Goal: Navigation & Orientation: Find specific page/section

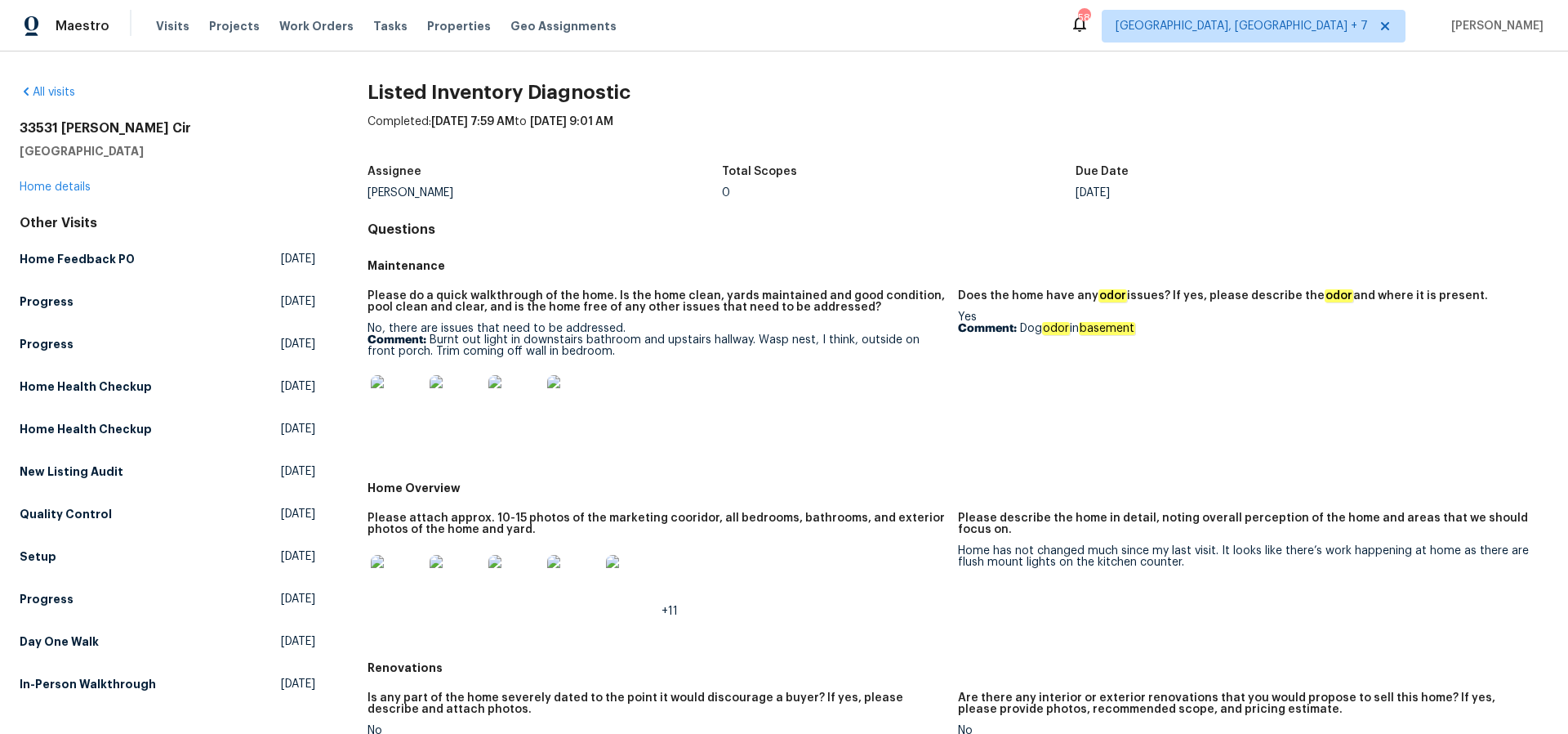
click at [403, 404] on img at bounding box center [397, 401] width 52 height 52
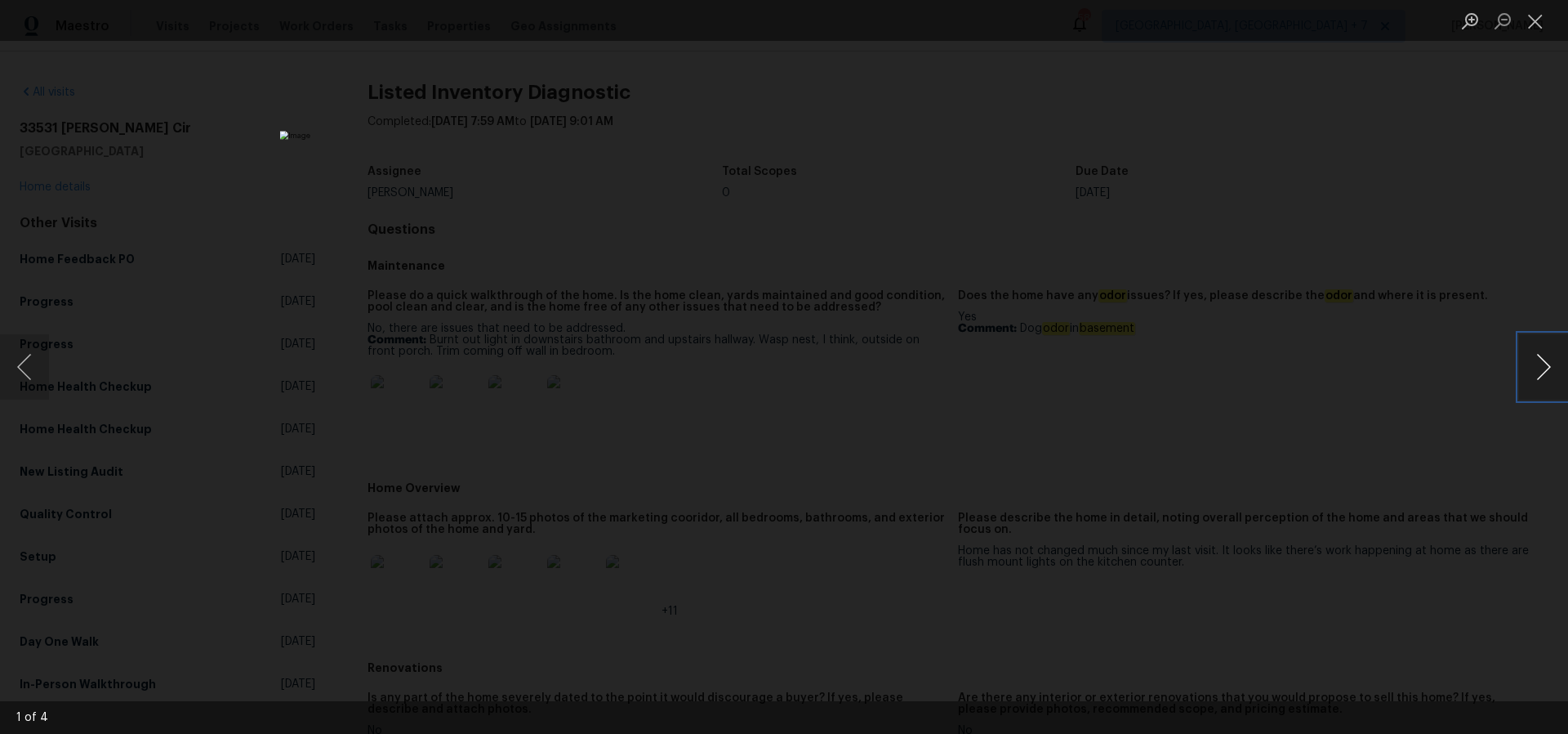
click at [1543, 369] on button "Next image" at bounding box center [1544, 367] width 49 height 65
click at [1542, 20] on button "Close lightbox" at bounding box center [1535, 20] width 33 height 29
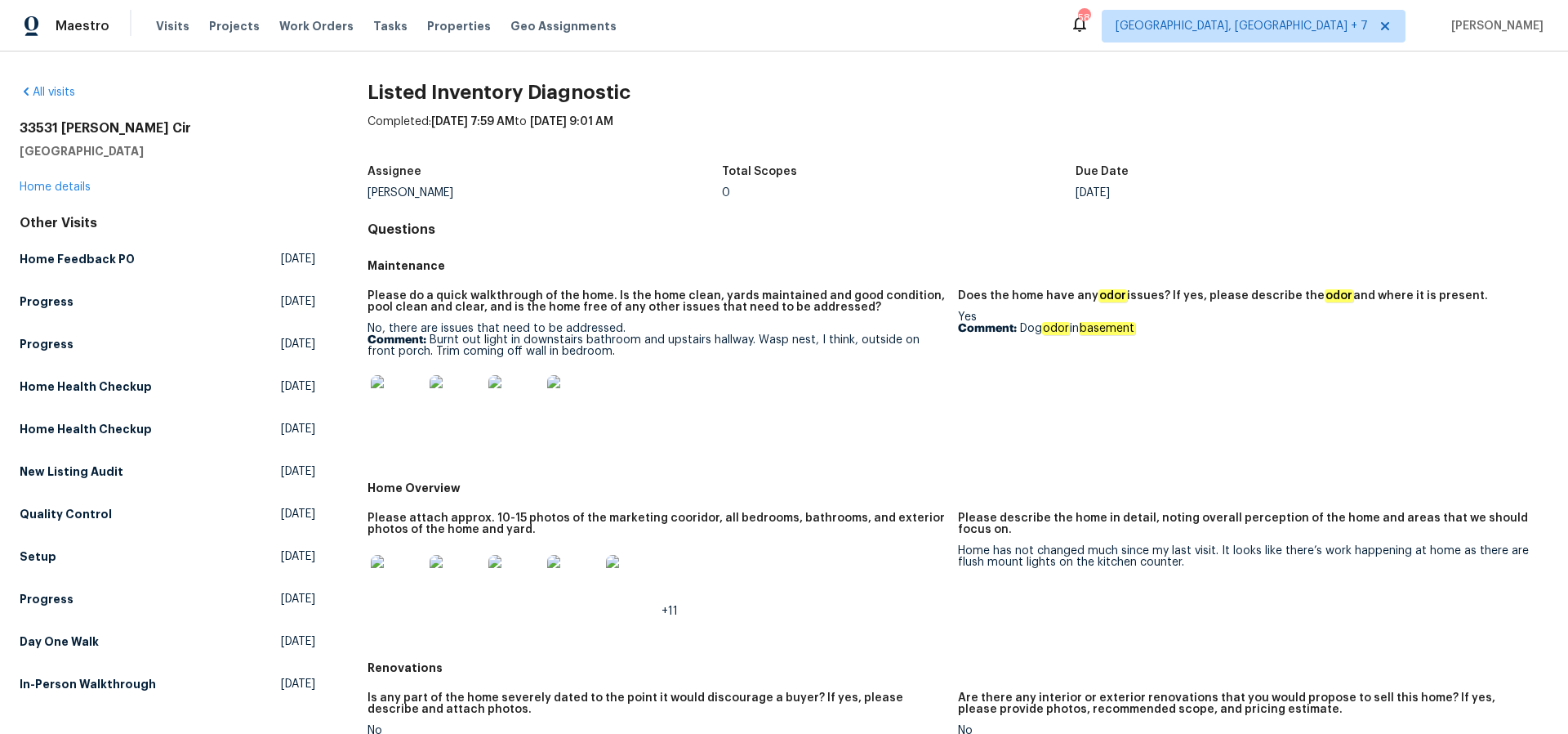
click at [416, 591] on img at bounding box center [397, 581] width 52 height 52
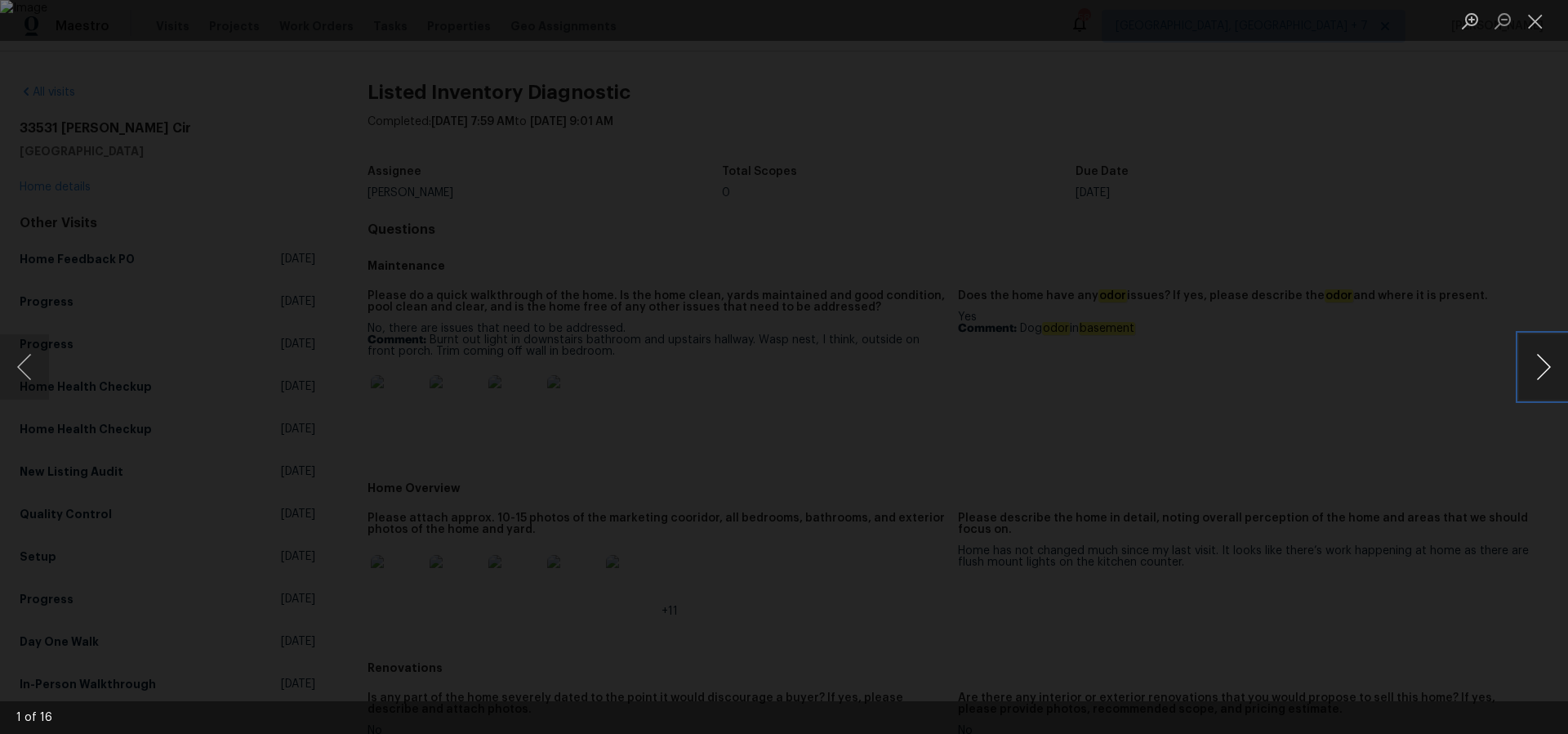
click at [1534, 356] on button "Next image" at bounding box center [1544, 367] width 49 height 65
click at [17, 369] on button "Previous image" at bounding box center [24, 367] width 49 height 65
click at [1548, 371] on button "Next image" at bounding box center [1544, 367] width 49 height 65
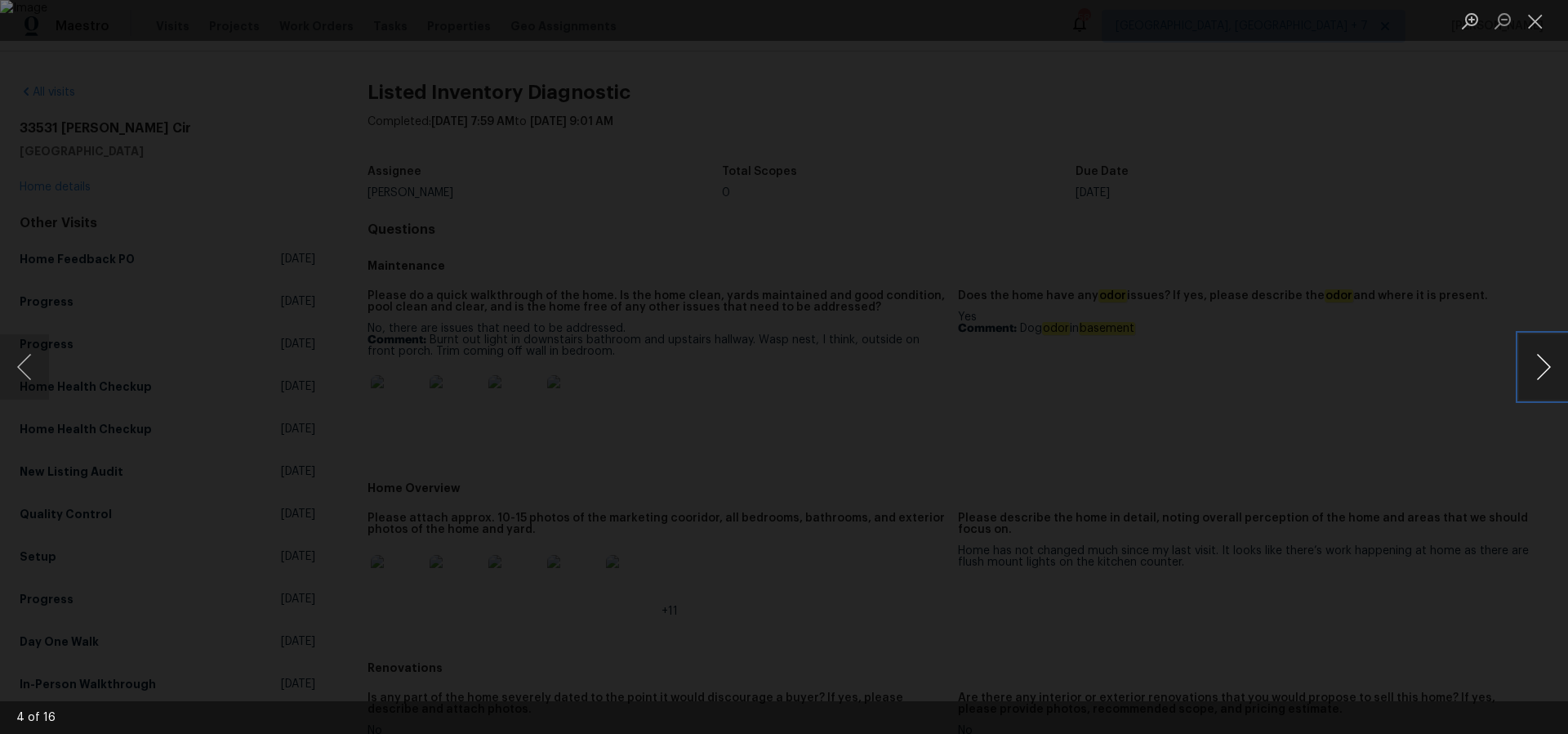
click at [1548, 371] on button "Next image" at bounding box center [1544, 367] width 49 height 65
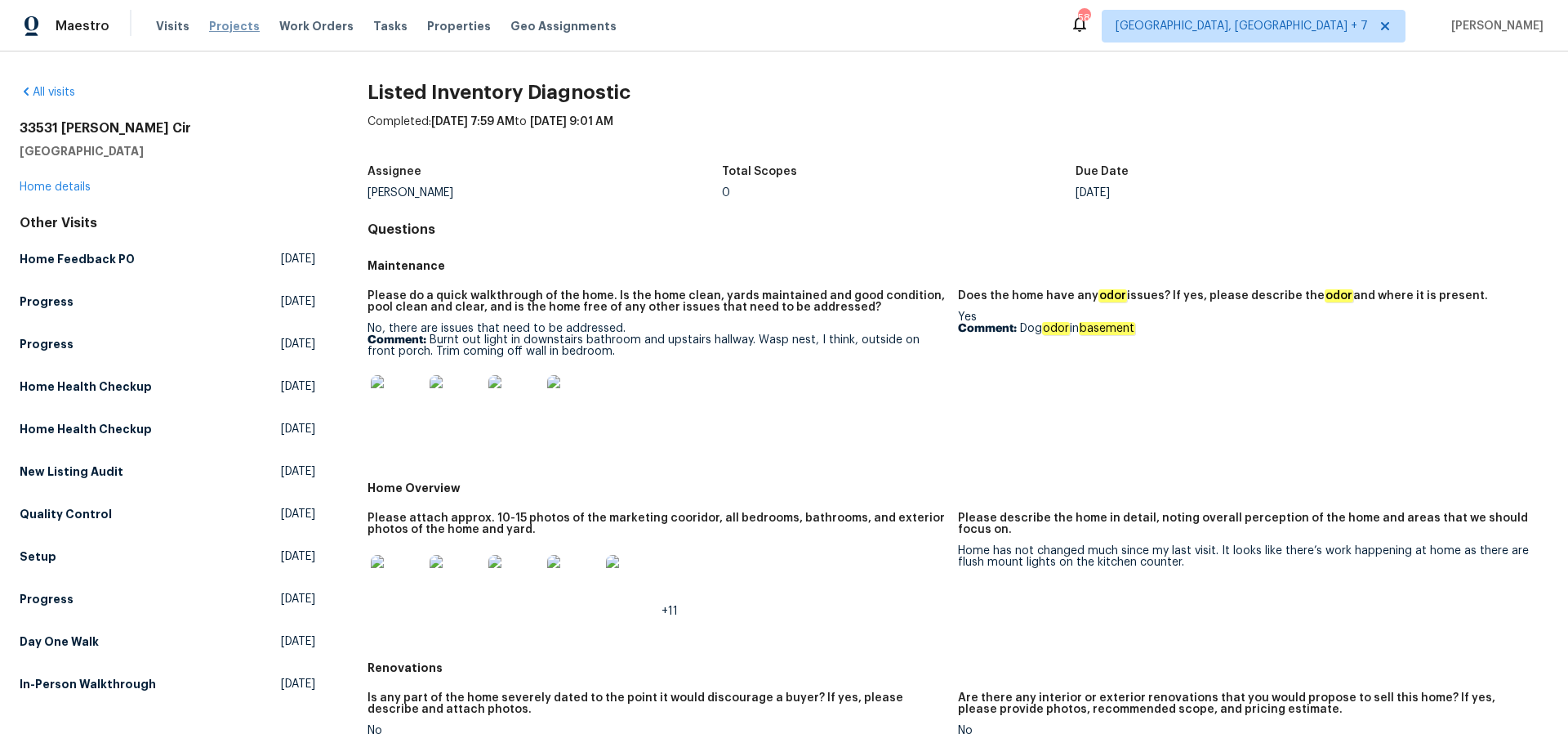
click at [229, 26] on span "Projects" at bounding box center [234, 26] width 51 height 17
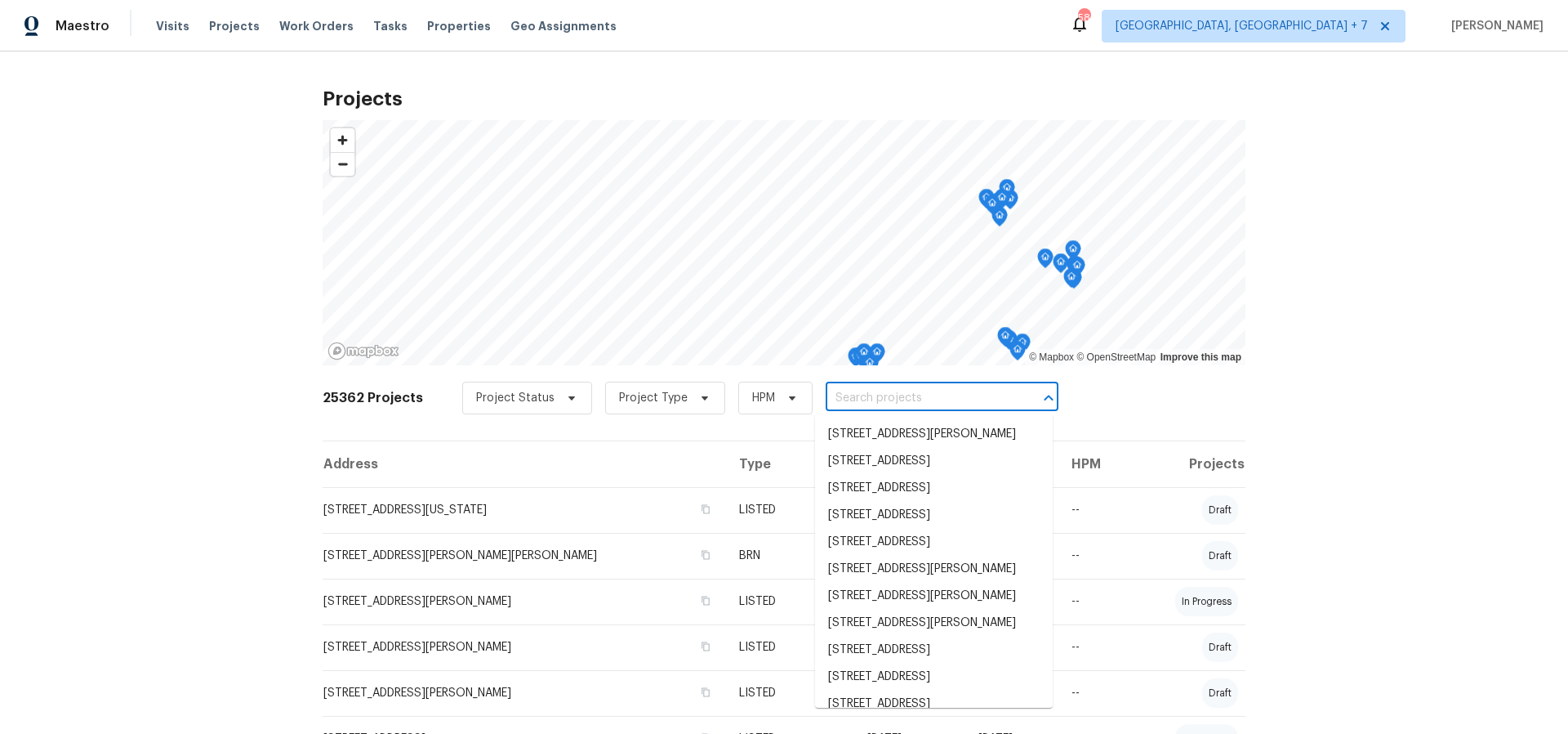
click at [826, 398] on input "text" at bounding box center [919, 398] width 187 height 25
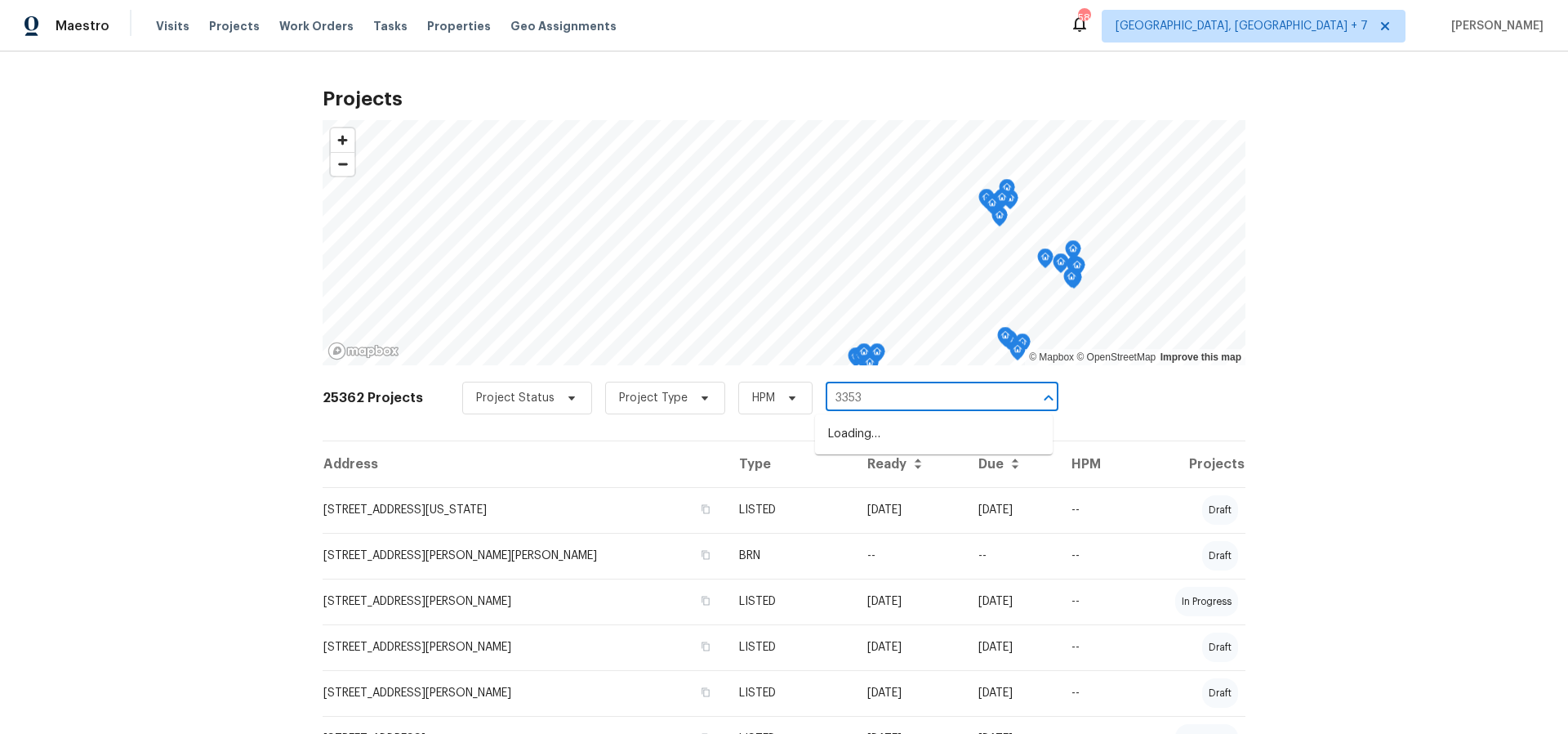
type input "33531"
click at [862, 425] on li "33531 Dickens Cir, North Ridgeville, OH 44039" at bounding box center [934, 434] width 238 height 27
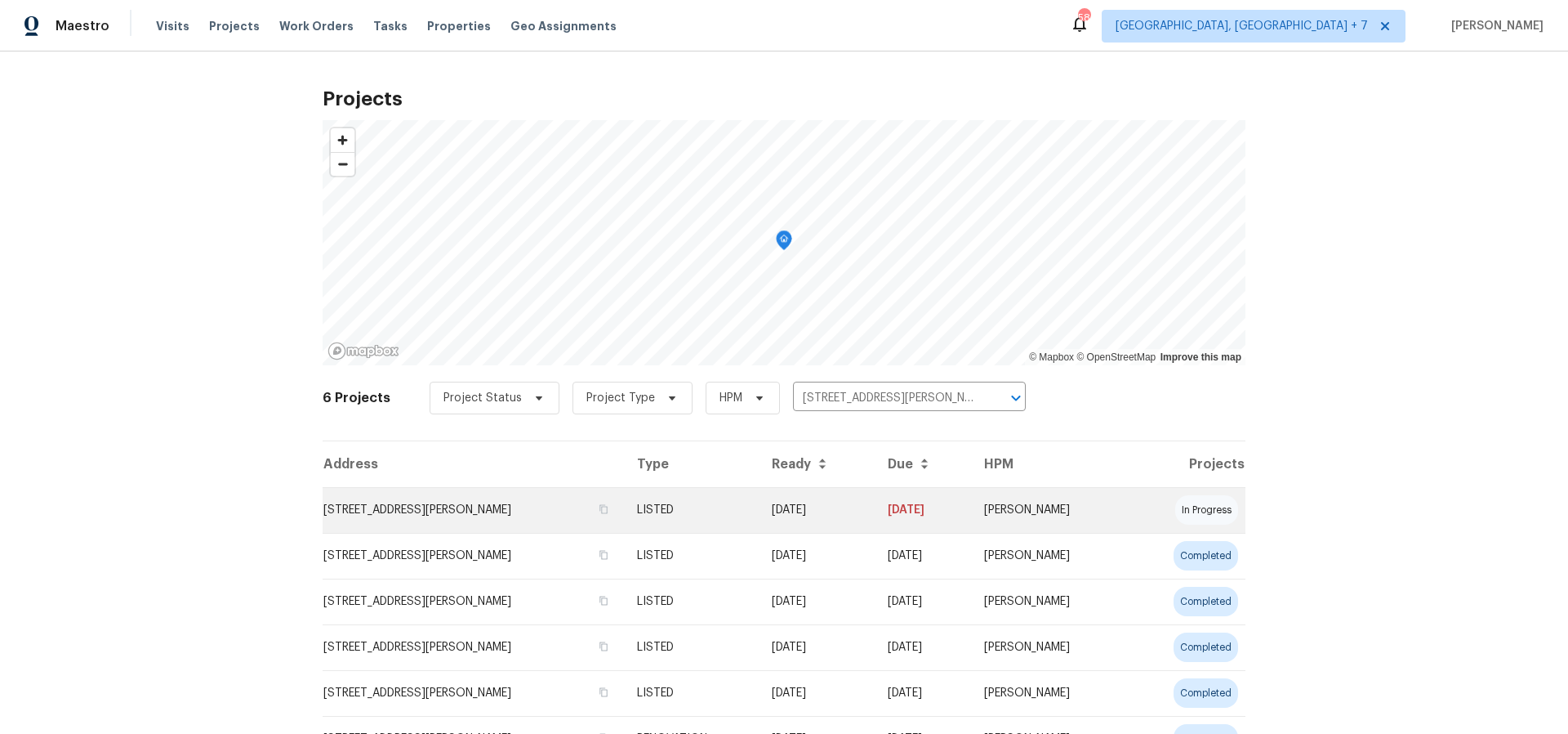
click at [480, 510] on td "33531 Dickens Cir, North Ridgeville, OH 44039" at bounding box center [473, 509] width 301 height 46
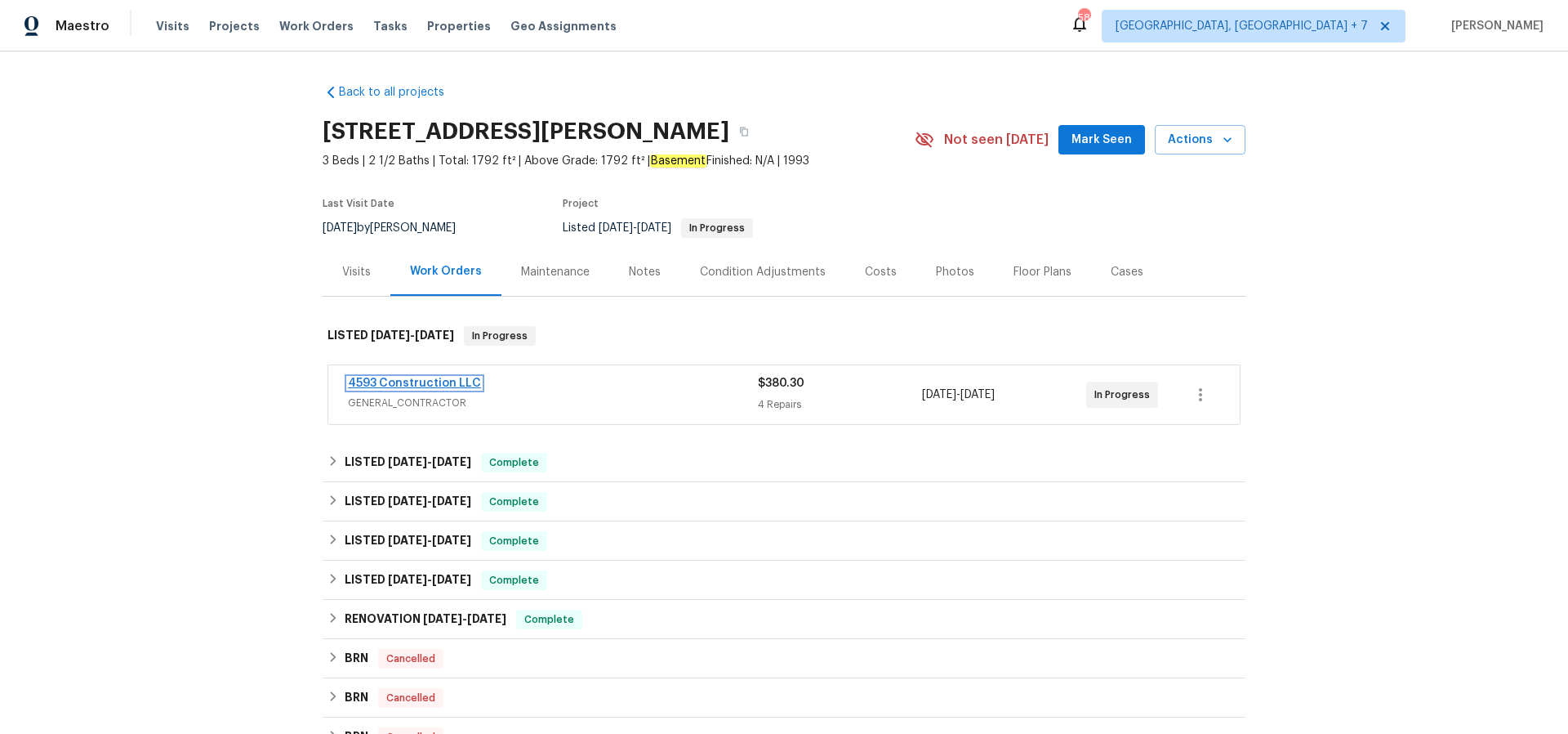
click at [407, 382] on link "4593 Construction LLC" at bounding box center [414, 383] width 133 height 11
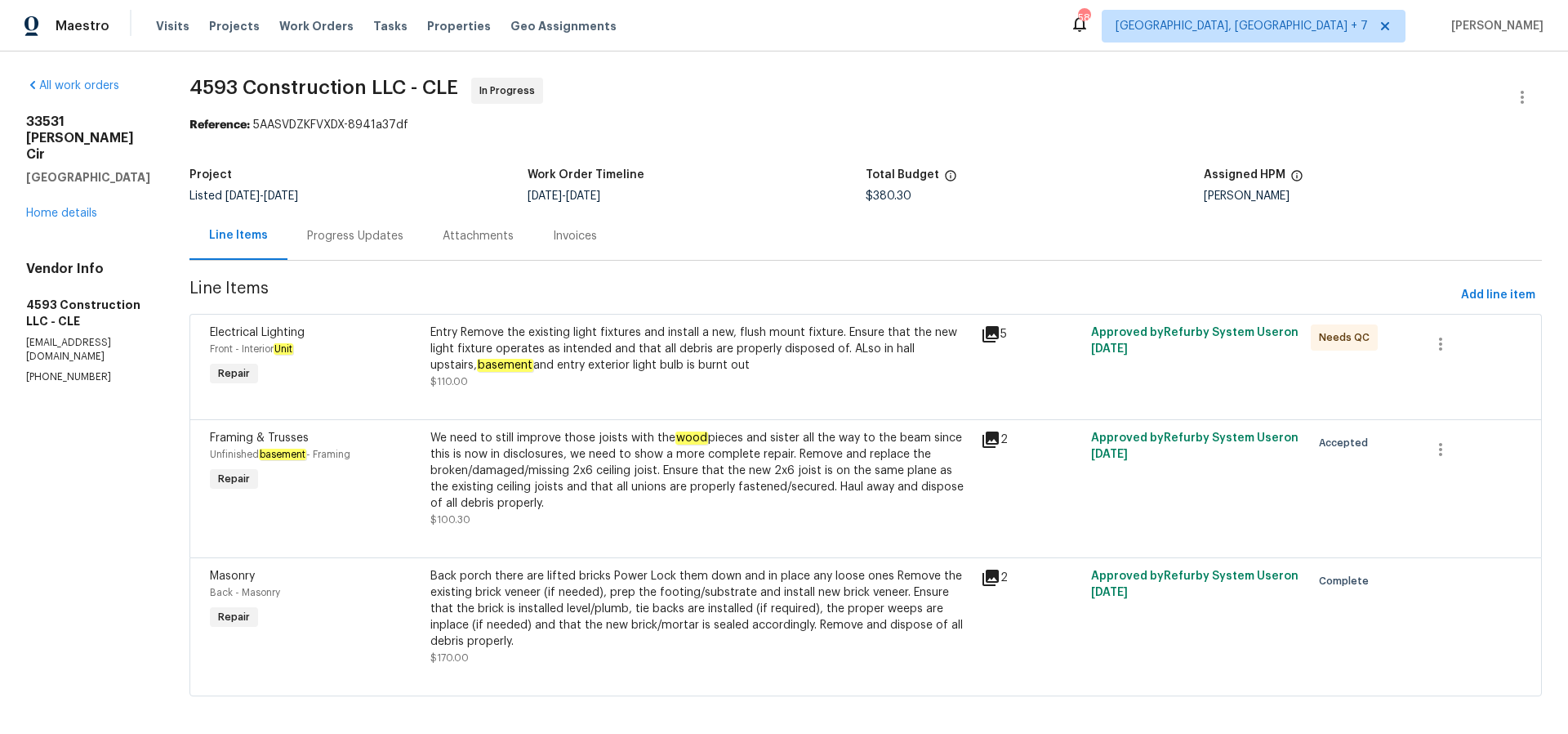
scroll to position [9, 0]
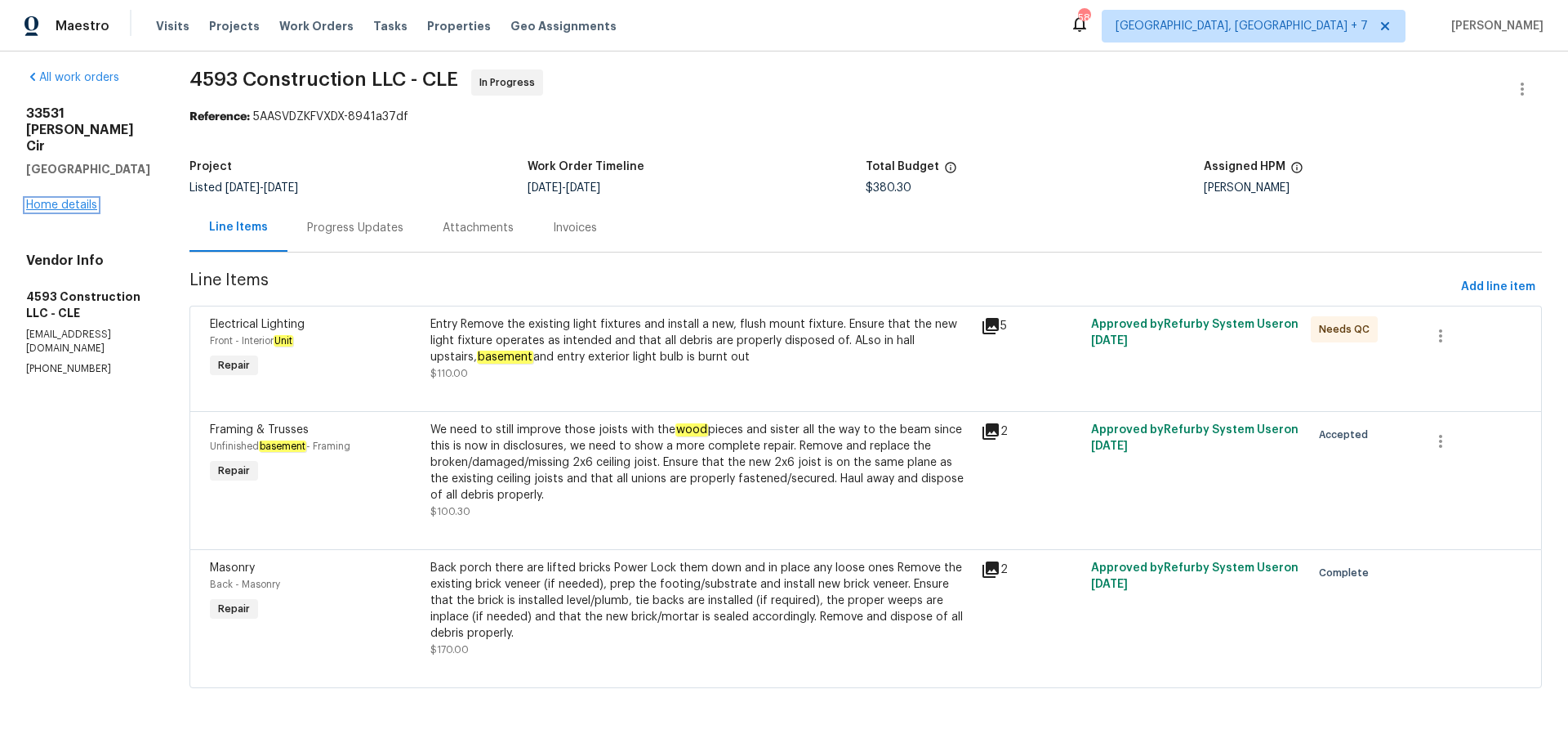
click at [75, 200] on link "Home details" at bounding box center [61, 205] width 72 height 11
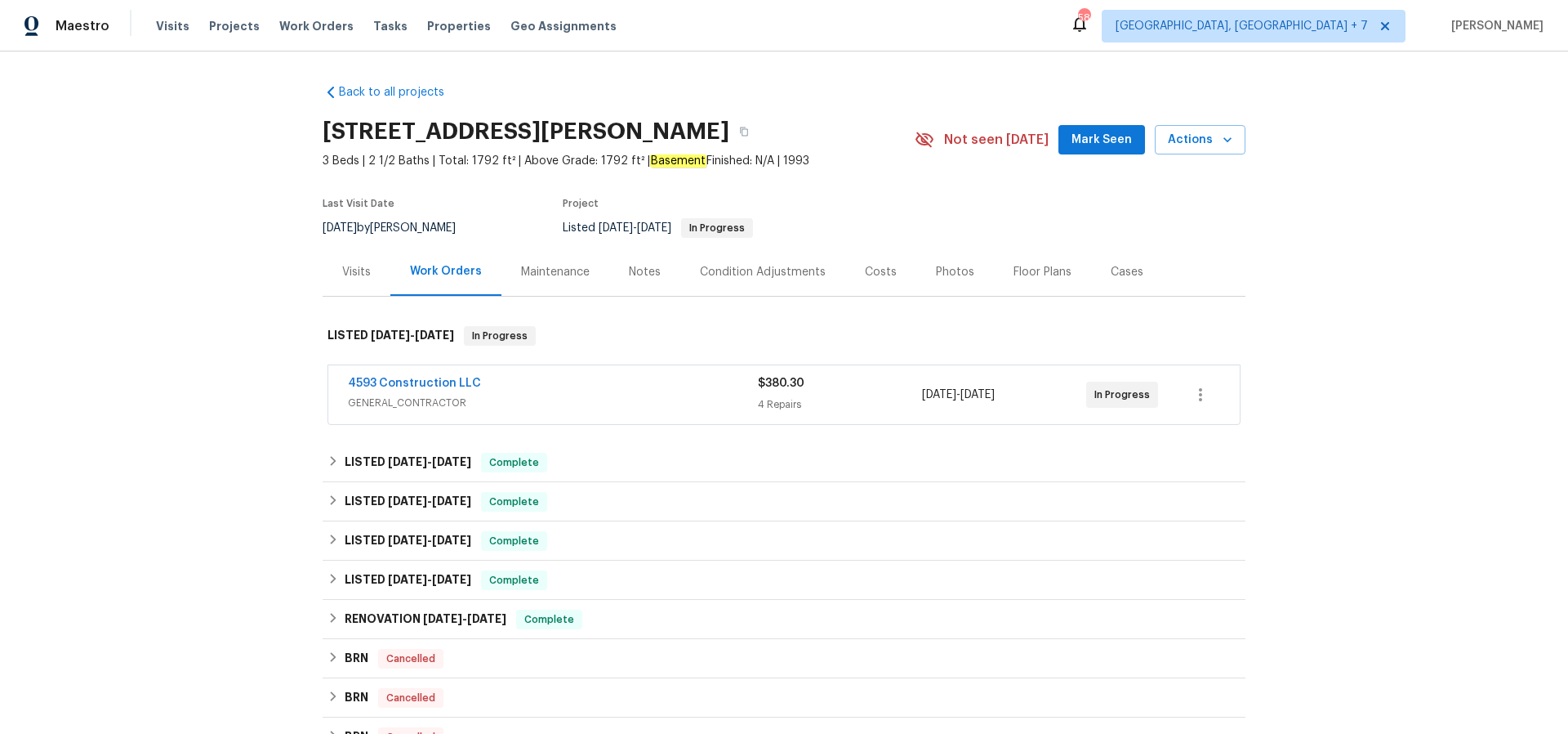
click at [368, 264] on div "Visits" at bounding box center [356, 272] width 29 height 17
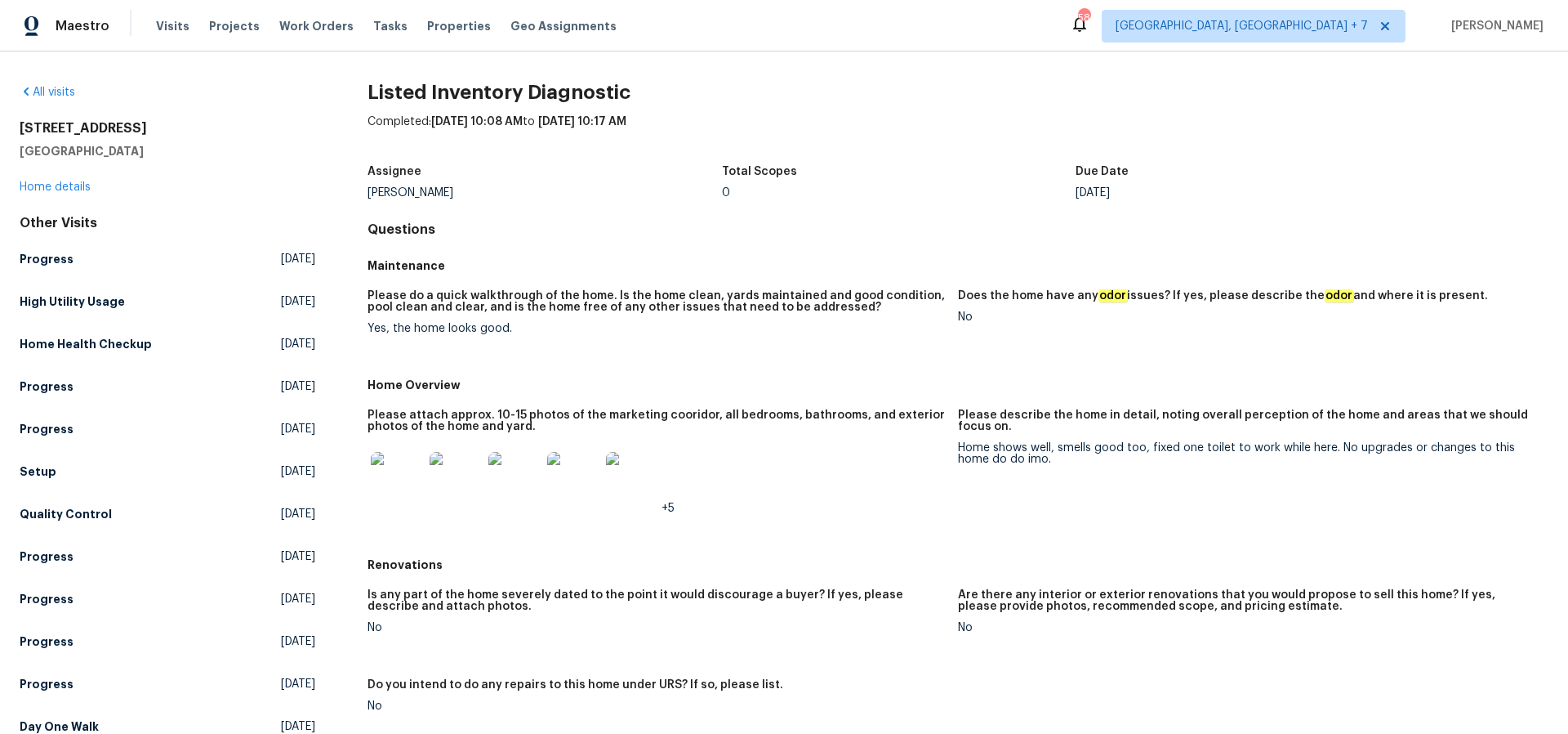
click at [413, 470] on img at bounding box center [397, 478] width 52 height 52
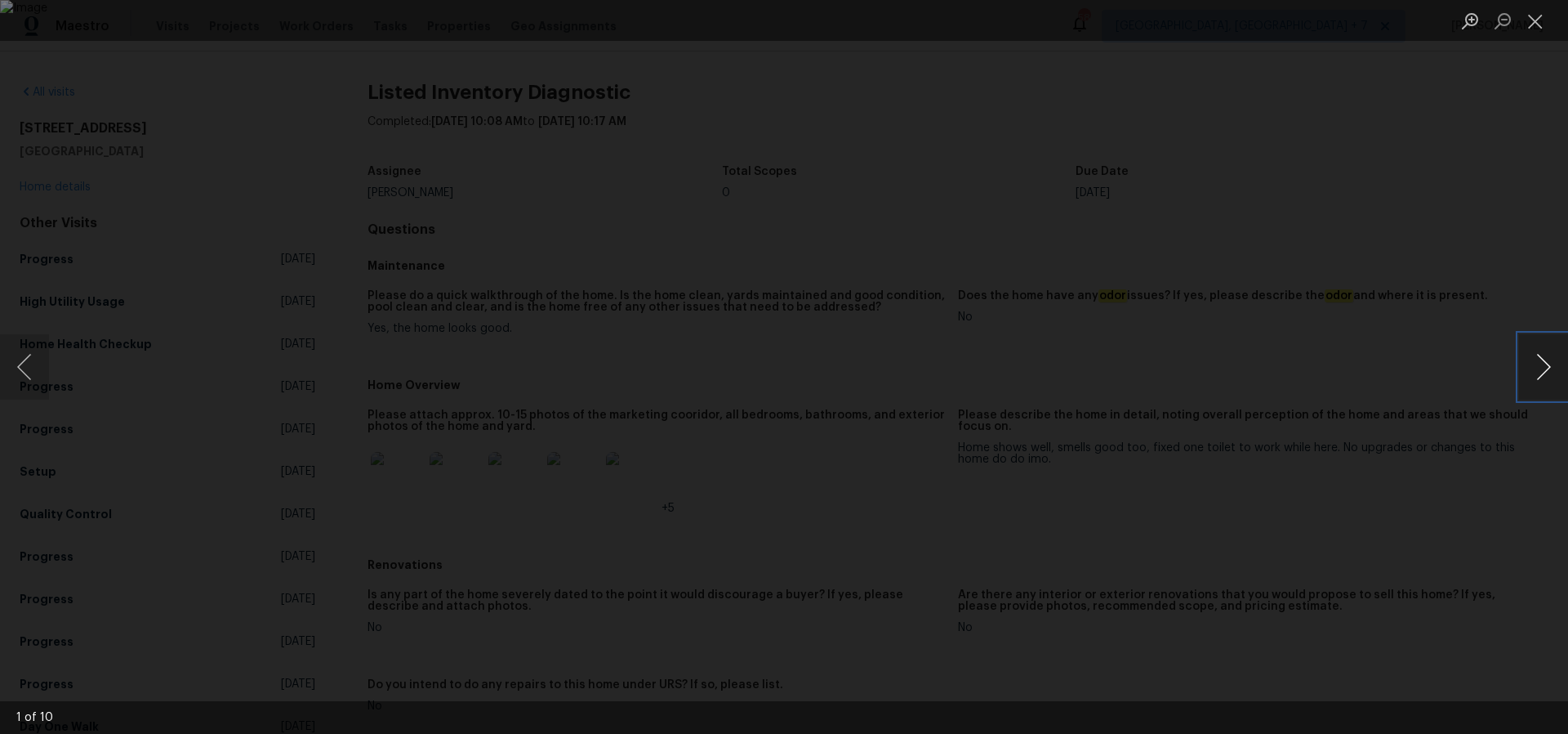
click at [1546, 372] on button "Next image" at bounding box center [1544, 367] width 49 height 65
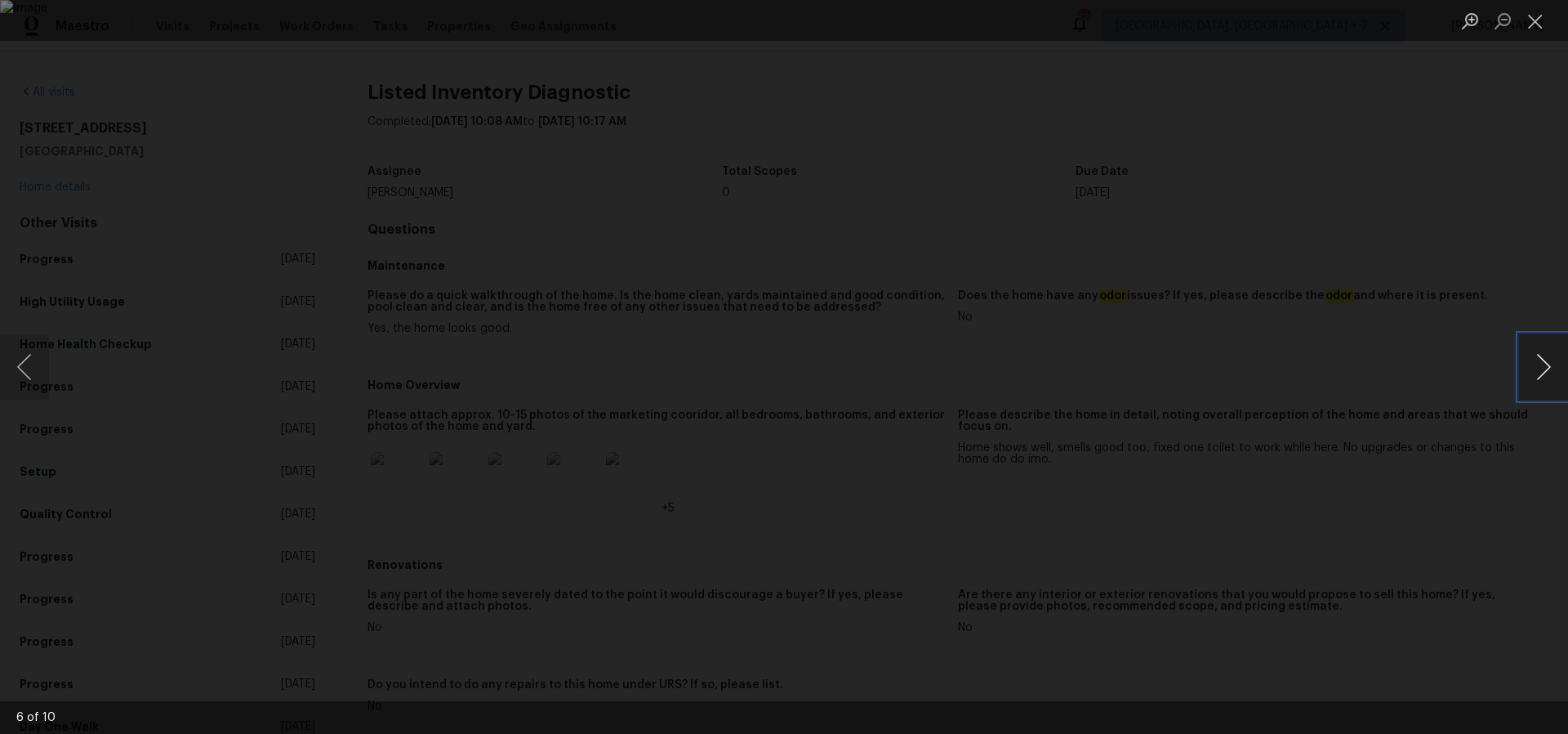
click at [1546, 372] on button "Next image" at bounding box center [1544, 367] width 49 height 65
click at [1546, 369] on button "Next image" at bounding box center [1544, 367] width 49 height 65
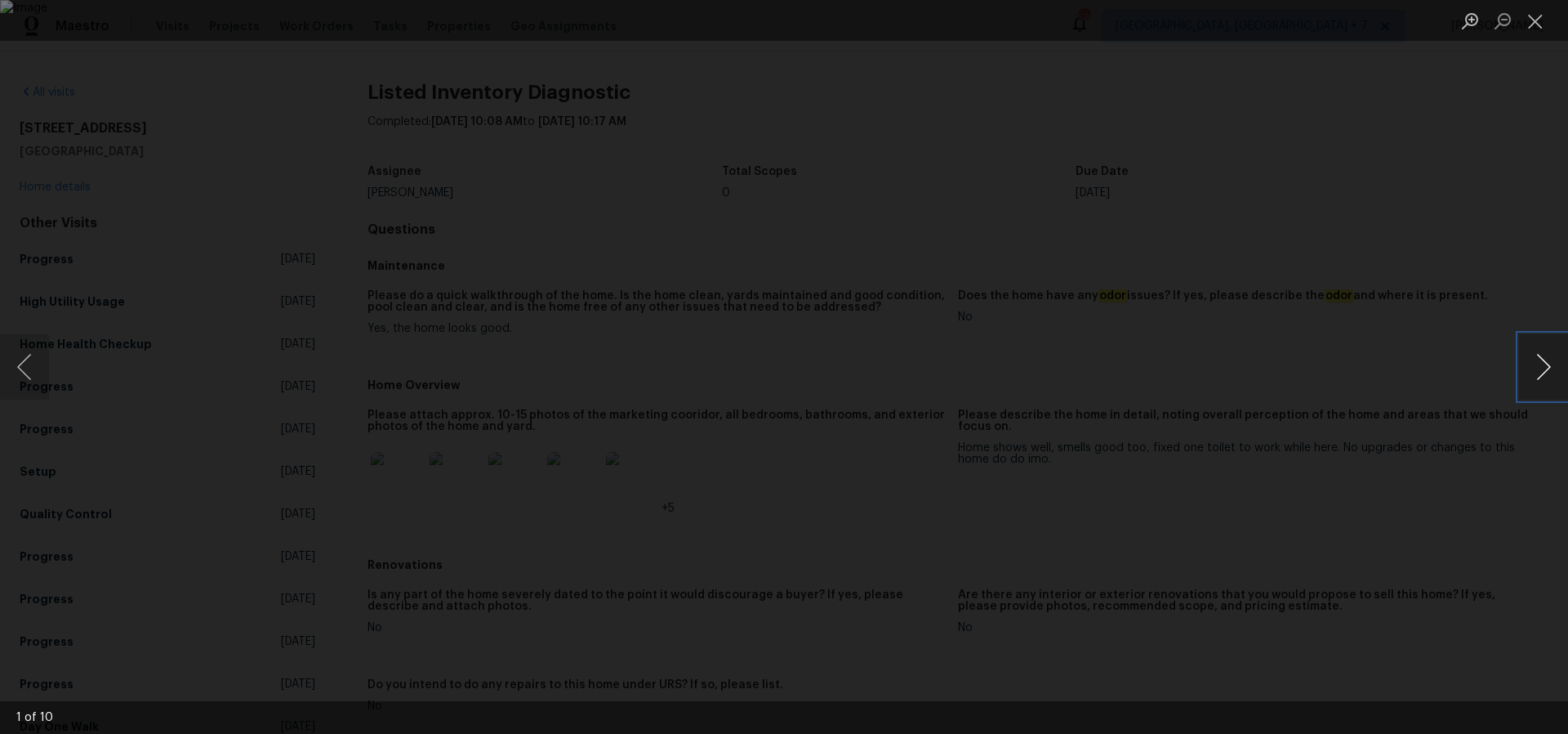
click at [1546, 369] on button "Next image" at bounding box center [1544, 367] width 49 height 65
click at [1532, 25] on button "Close lightbox" at bounding box center [1535, 20] width 33 height 29
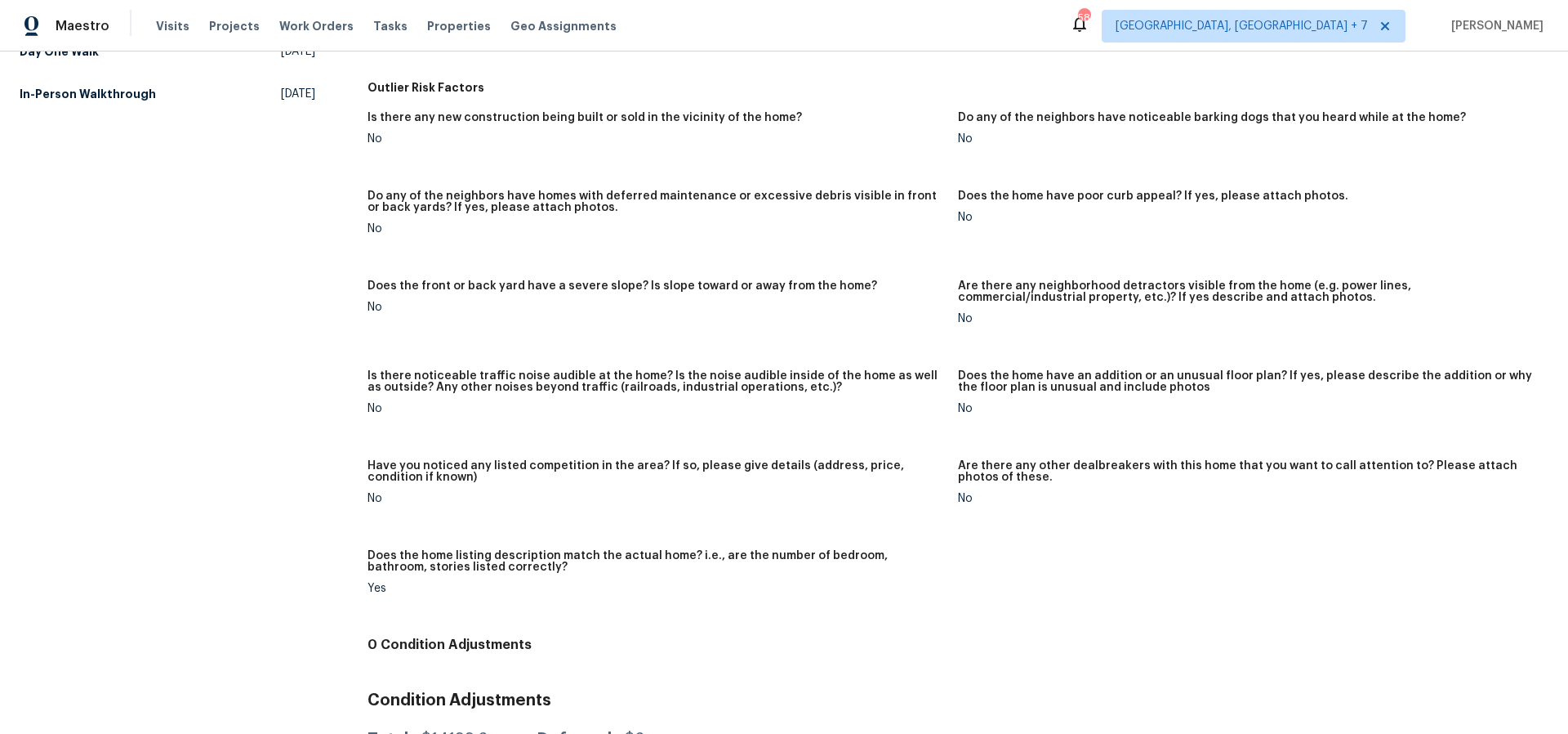
scroll to position [751, 0]
